Goal: Transaction & Acquisition: Download file/media

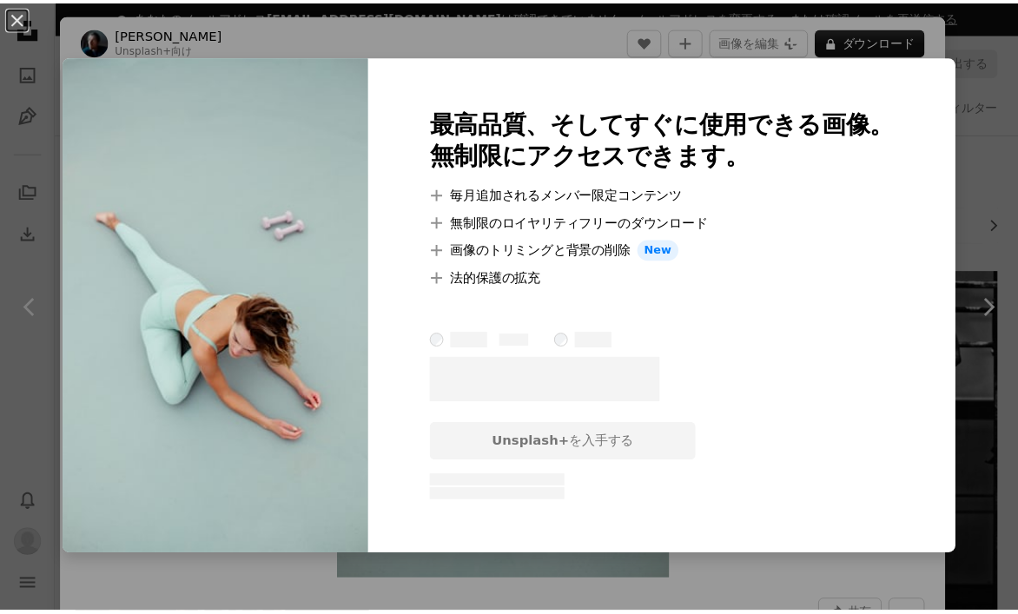
scroll to position [1483, 0]
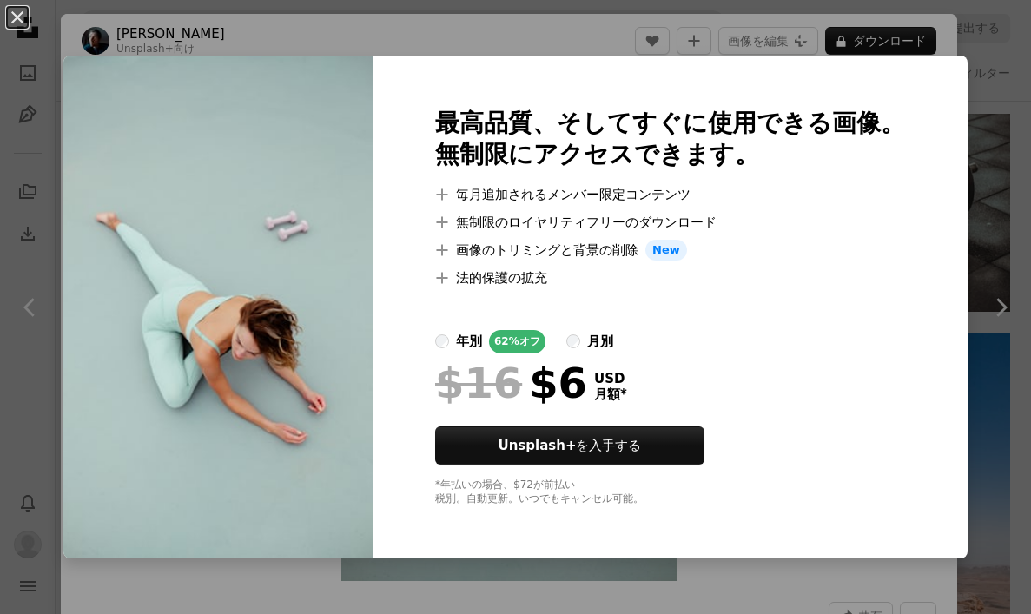
click at [789, 48] on div "An X shape 最高品質、そしてすぐに使用できる画像。 無制限にアクセスできます。 A plus sign 毎月追加されるメンバー限定コンテンツ A p…" at bounding box center [515, 307] width 1031 height 614
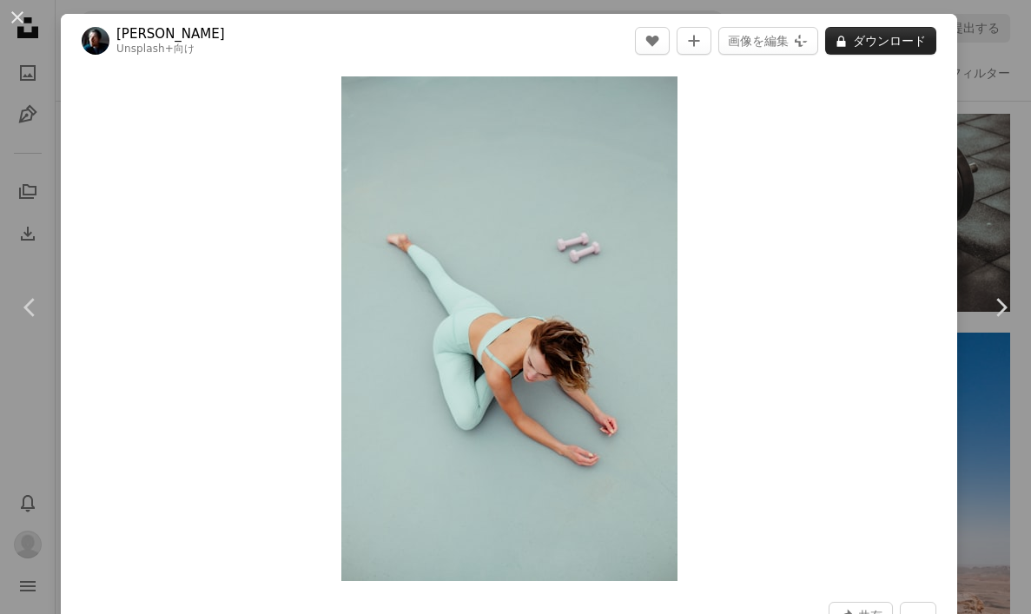
click at [876, 54] on button "A lock ダウンロード" at bounding box center [880, 41] width 111 height 28
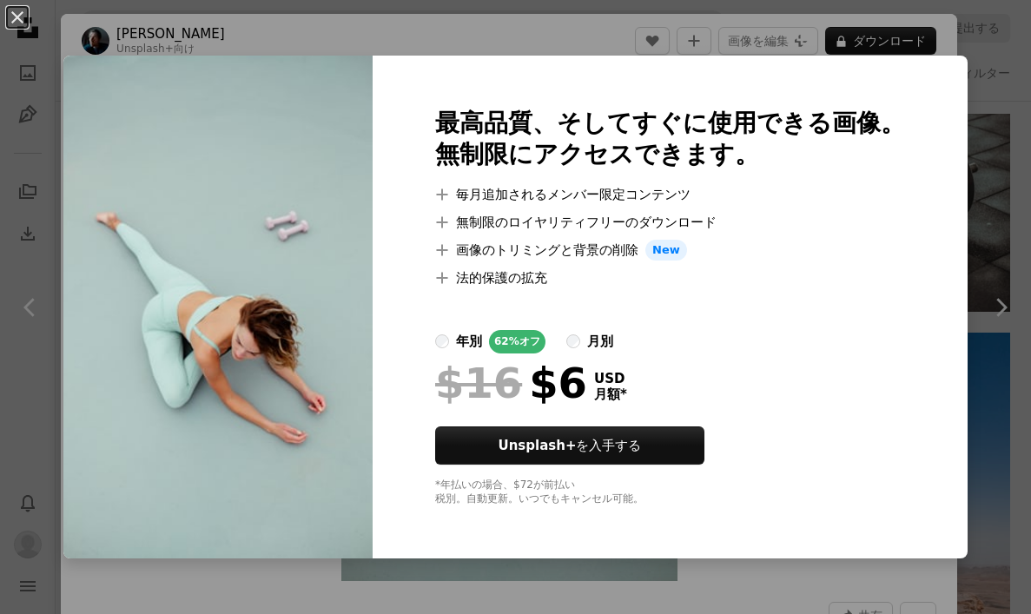
click at [969, 50] on div "An X shape 最高品質、そしてすぐに使用できる画像。 無制限にアクセスできます。 A plus sign 毎月追加されるメンバー限定コンテンツ A p…" at bounding box center [515, 307] width 1031 height 614
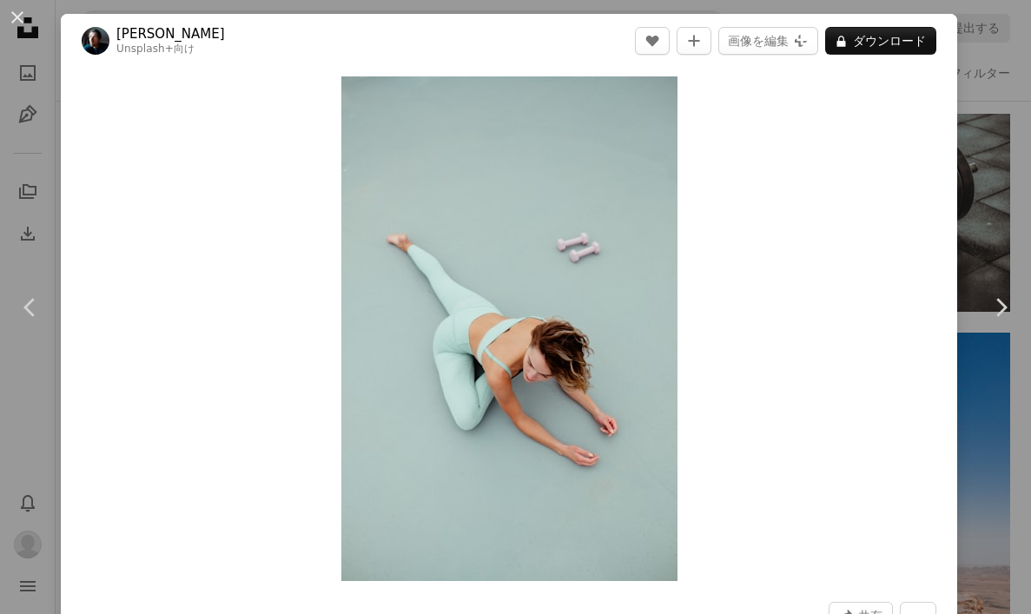
click at [976, 63] on div "An X shape Chevron left Chevron right [PERSON_NAME] Unsplash+ 向け A heart A plus…" at bounding box center [515, 307] width 1031 height 614
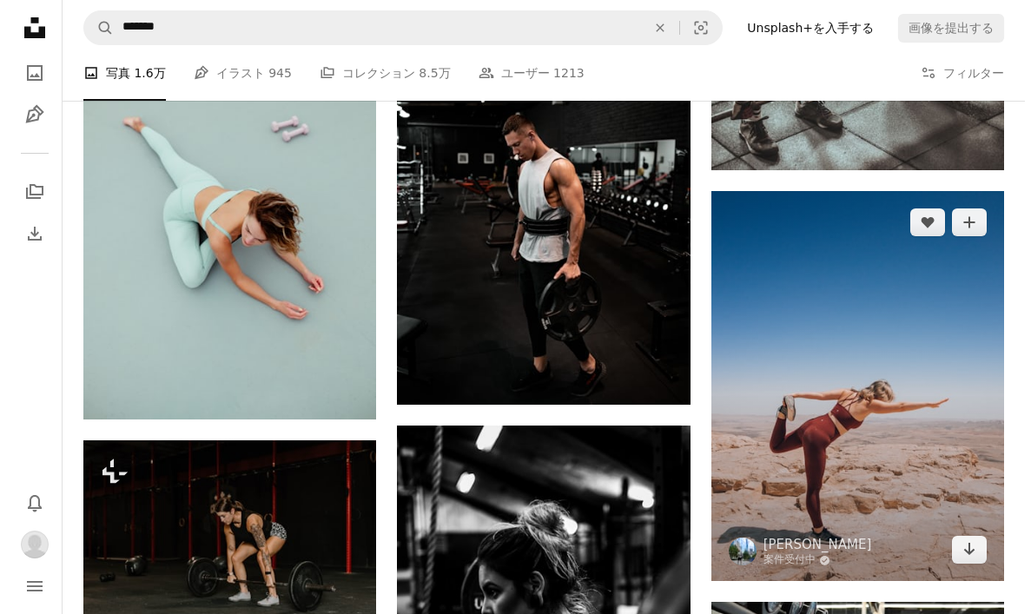
scroll to position [1611, 0]
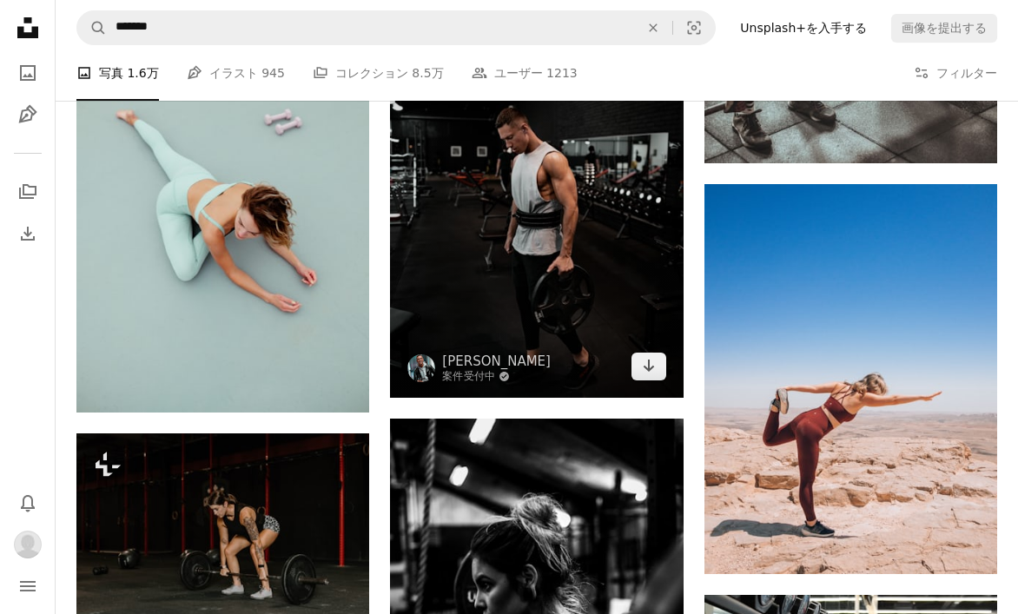
click at [584, 336] on img at bounding box center [536, 177] width 293 height 439
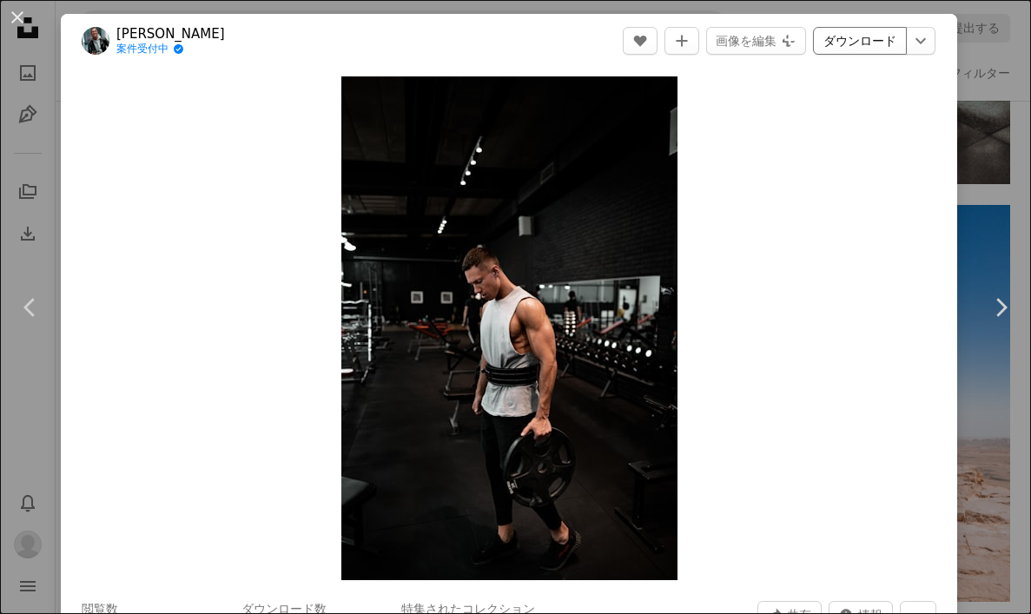
click at [858, 40] on link "ダウンロード" at bounding box center [860, 41] width 94 height 28
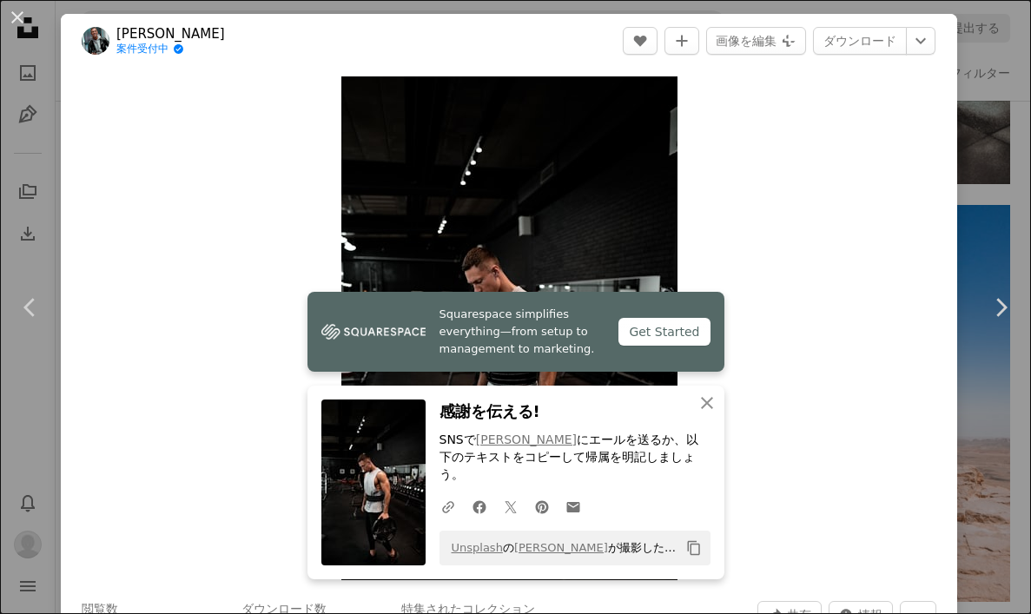
click at [970, 201] on div "An X shape Chevron left Chevron right [PERSON_NAME] 案件受付中 A checkmark inside of…" at bounding box center [515, 307] width 1031 height 614
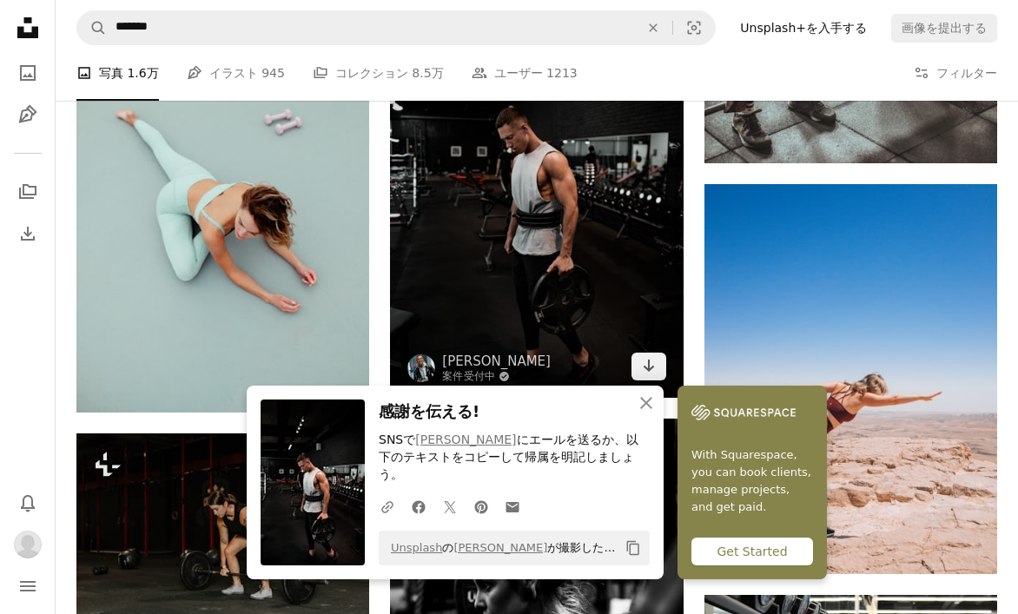
click at [588, 224] on img at bounding box center [536, 177] width 293 height 439
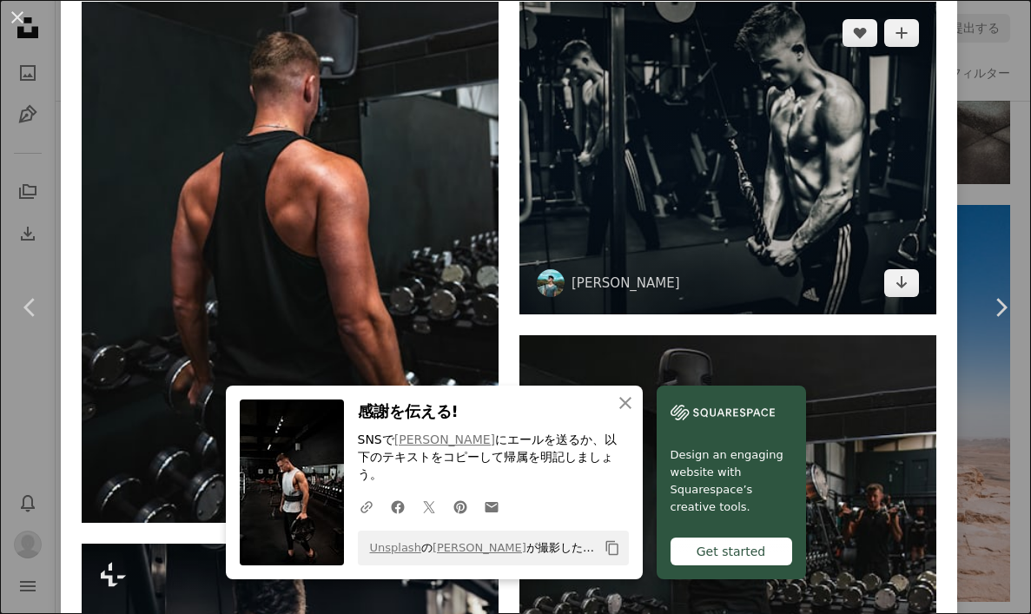
scroll to position [1423, 0]
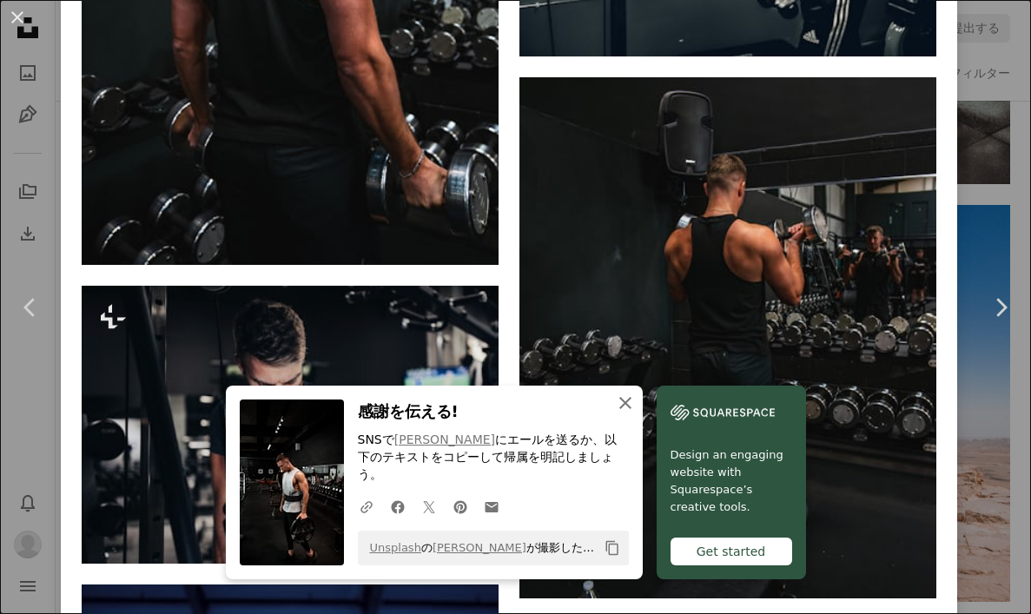
click at [636, 413] on icon "An X shape" at bounding box center [625, 403] width 21 height 21
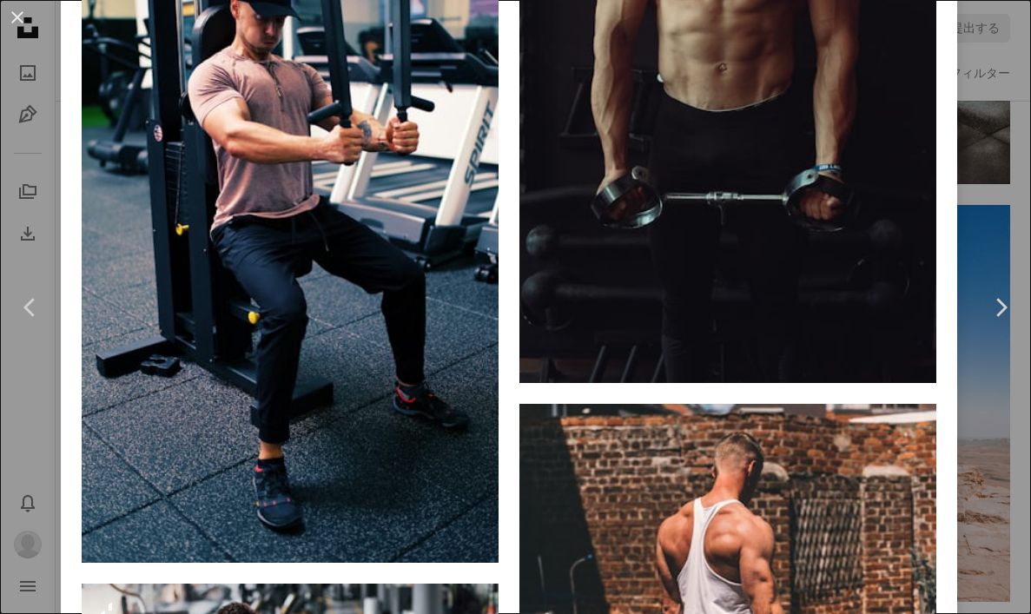
scroll to position [11540, 0]
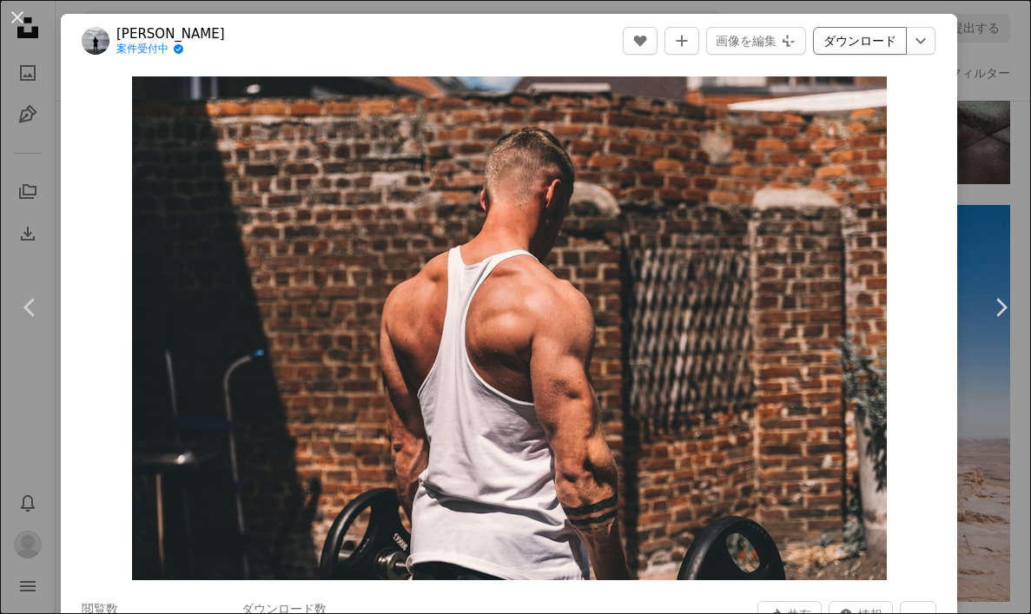
click at [859, 43] on link "ダウンロード" at bounding box center [860, 41] width 94 height 28
